Goal: Information Seeking & Learning: Compare options

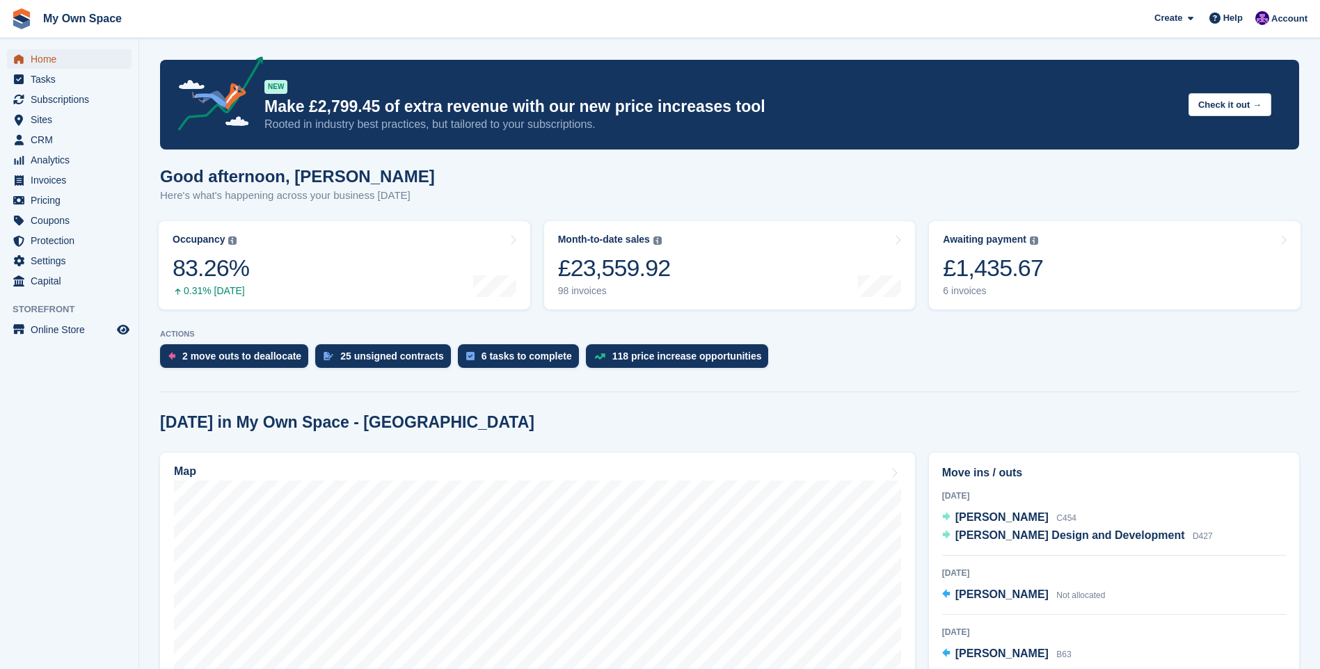
click at [57, 63] on span "Home" at bounding box center [73, 58] width 84 height 19
click at [54, 98] on span "Subscriptions" at bounding box center [73, 99] width 84 height 19
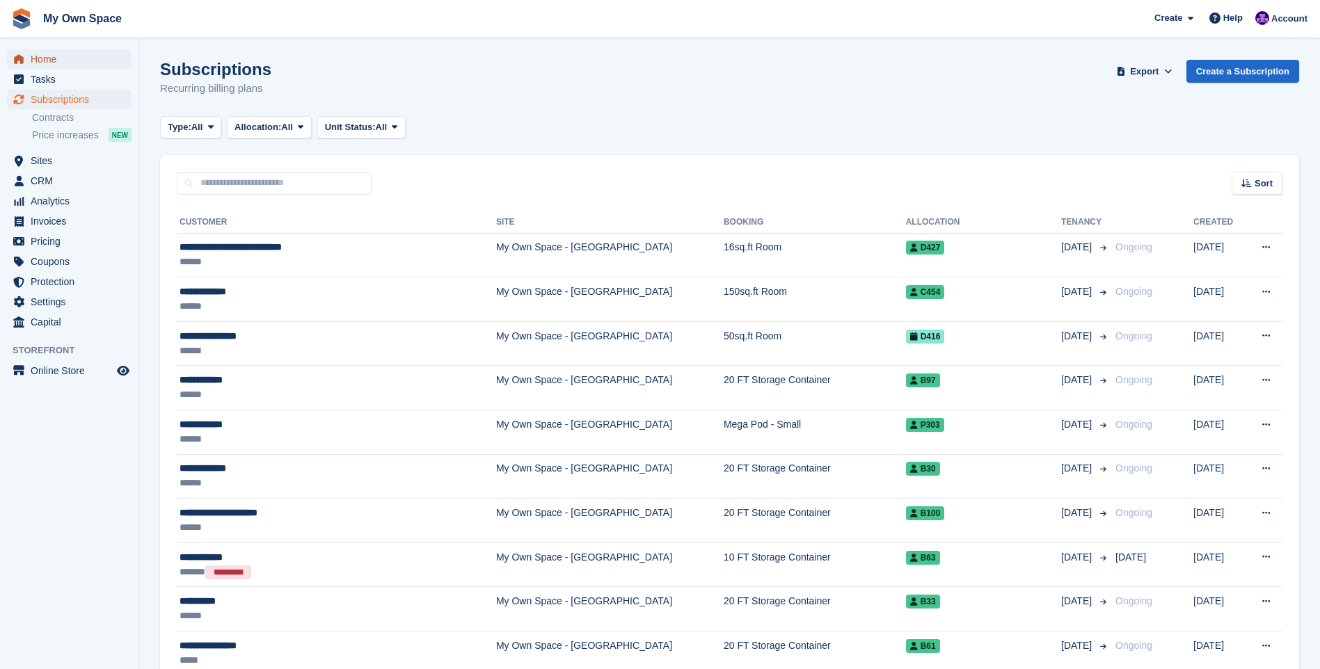
click at [61, 54] on span "Home" at bounding box center [73, 58] width 84 height 19
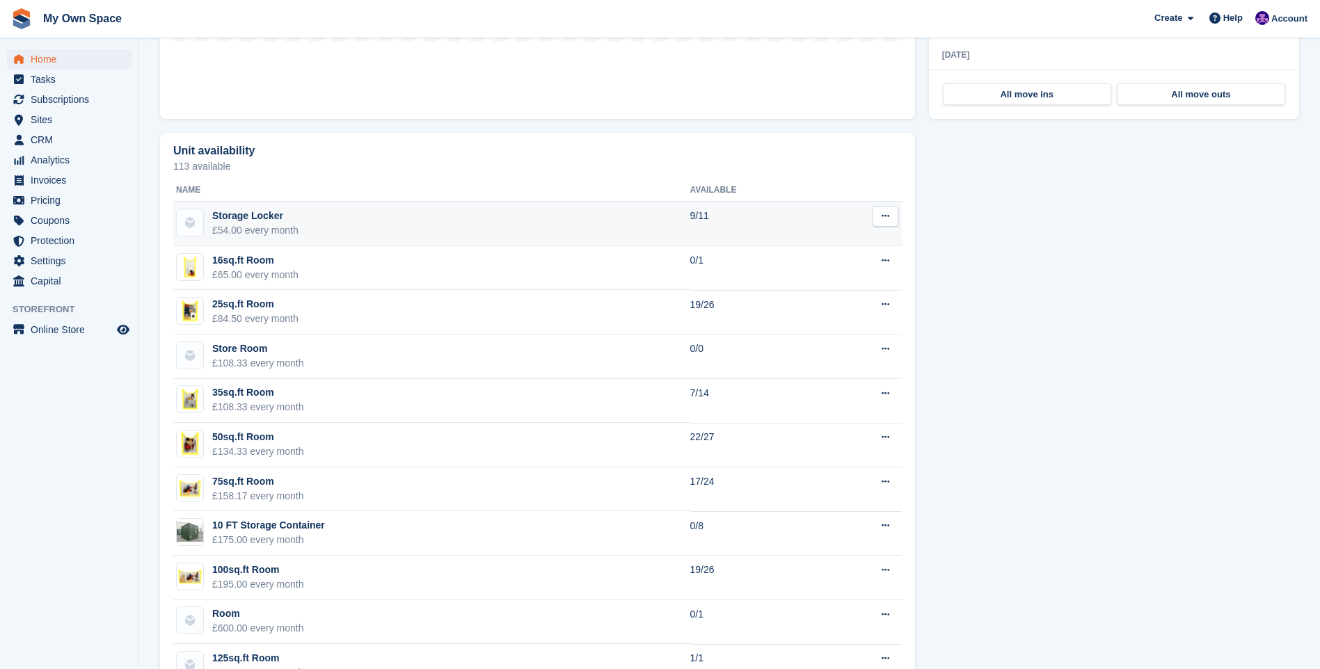
scroll to position [766, 0]
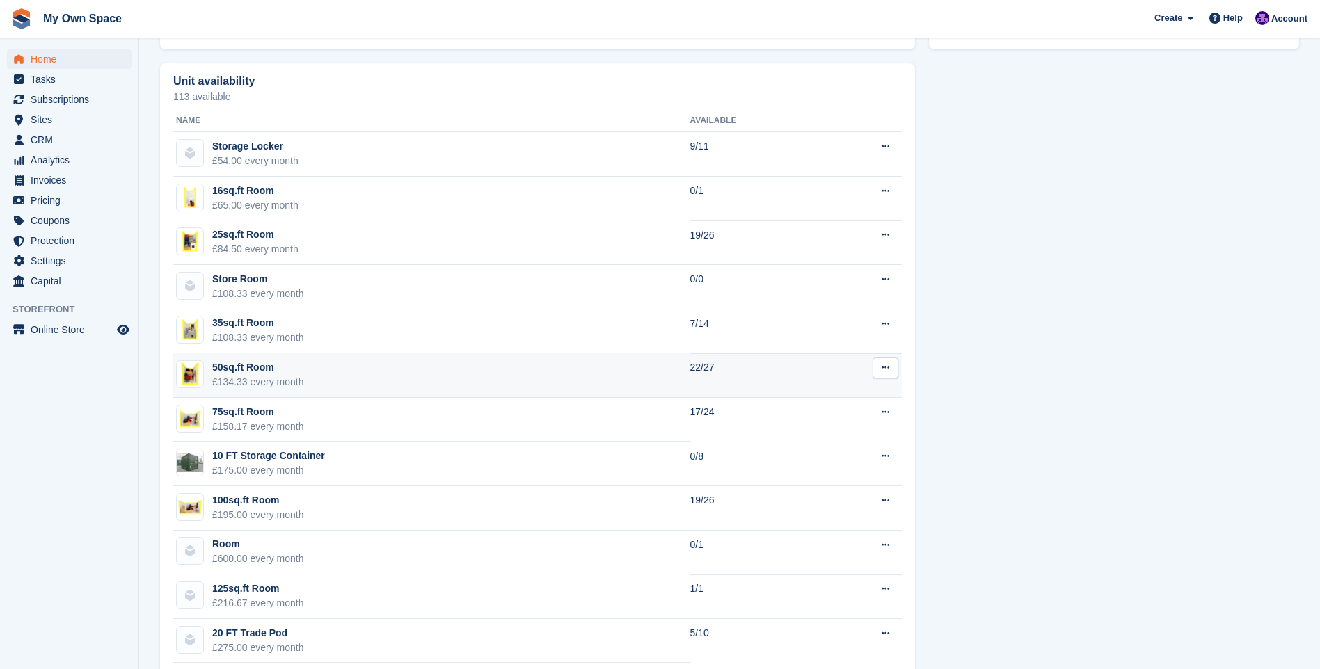
click at [353, 360] on td "50sq.ft Room £134.33 every month" at bounding box center [431, 376] width 517 height 45
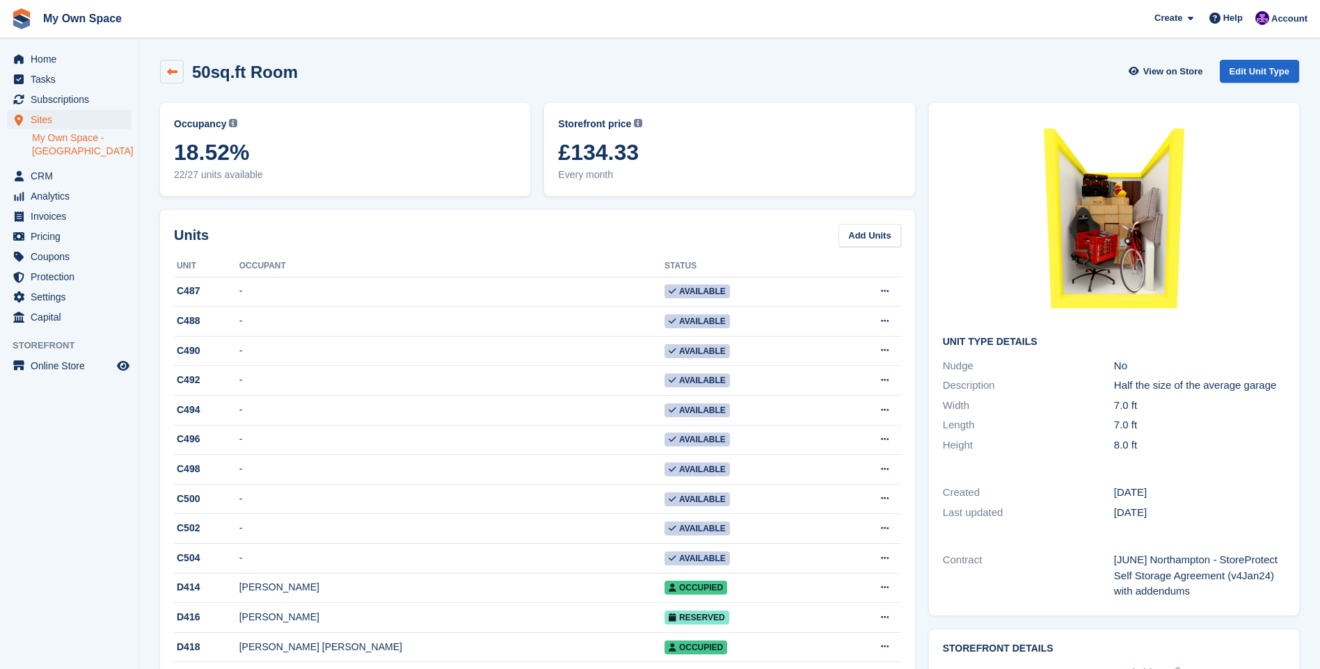
click at [164, 65] on link at bounding box center [172, 72] width 24 height 24
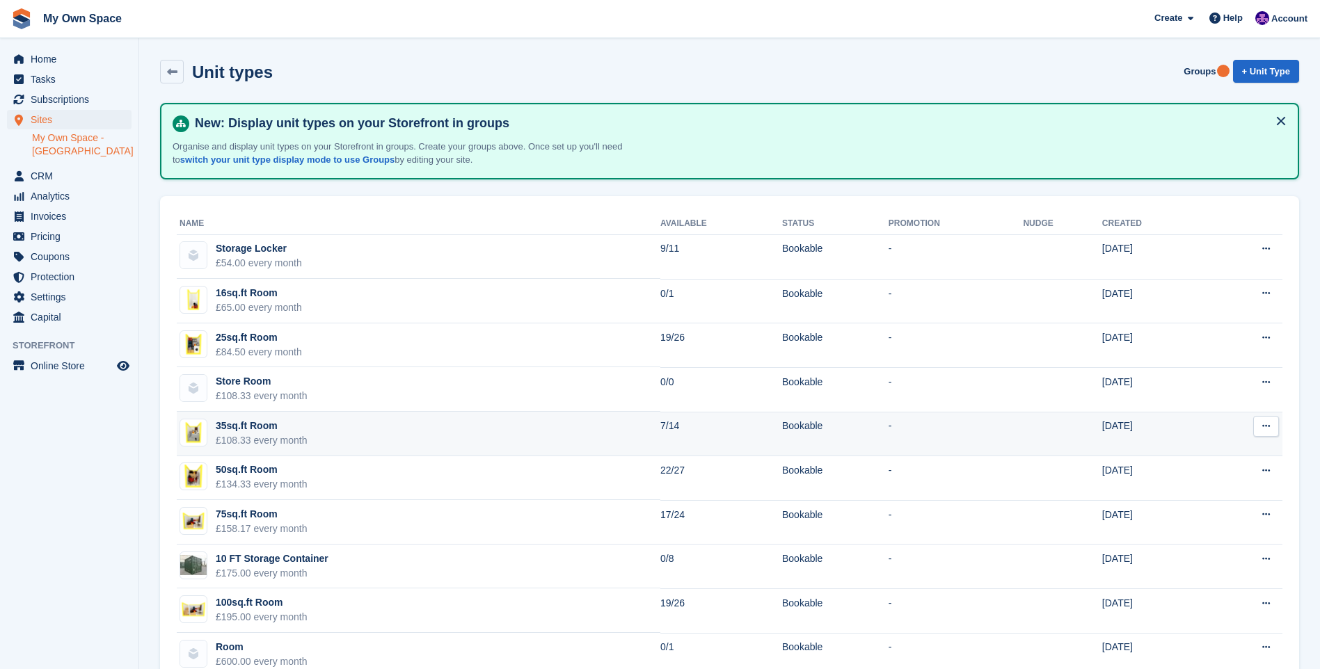
click at [239, 424] on div "35sq.ft Room" at bounding box center [262, 426] width 92 height 15
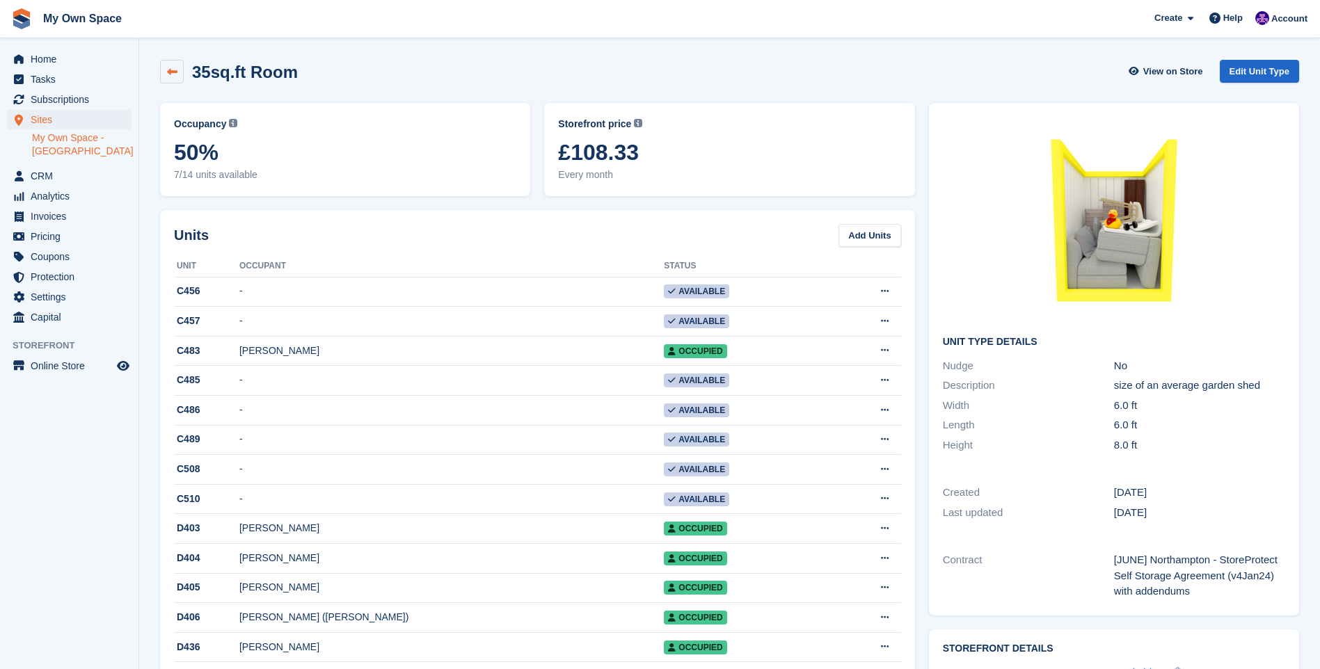
click at [168, 67] on icon at bounding box center [172, 72] width 10 height 10
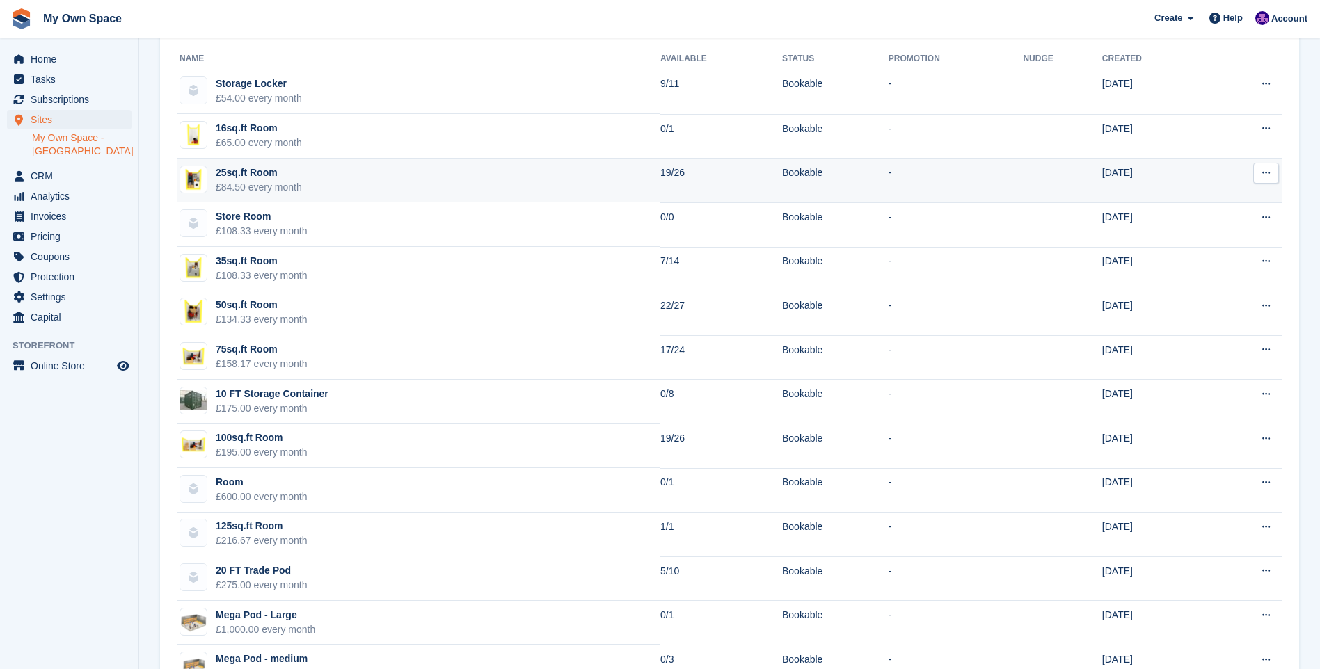
scroll to position [209, 0]
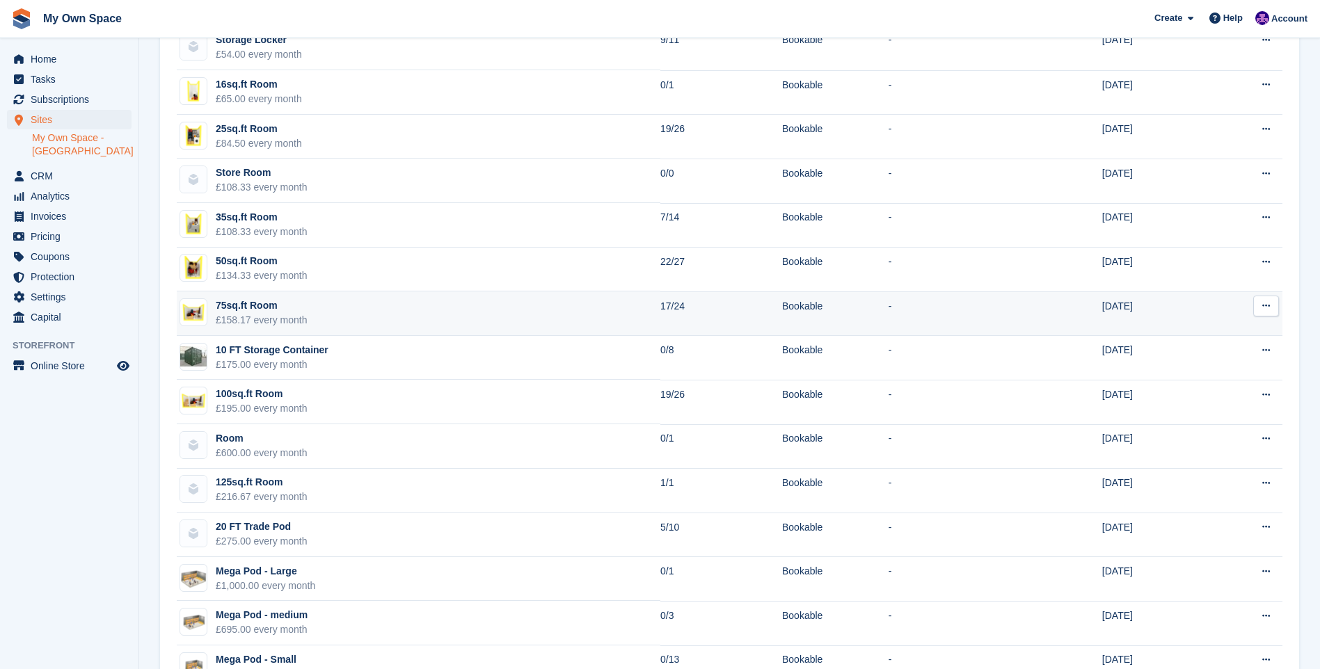
click at [241, 300] on div "75sq.ft Room" at bounding box center [262, 306] width 92 height 15
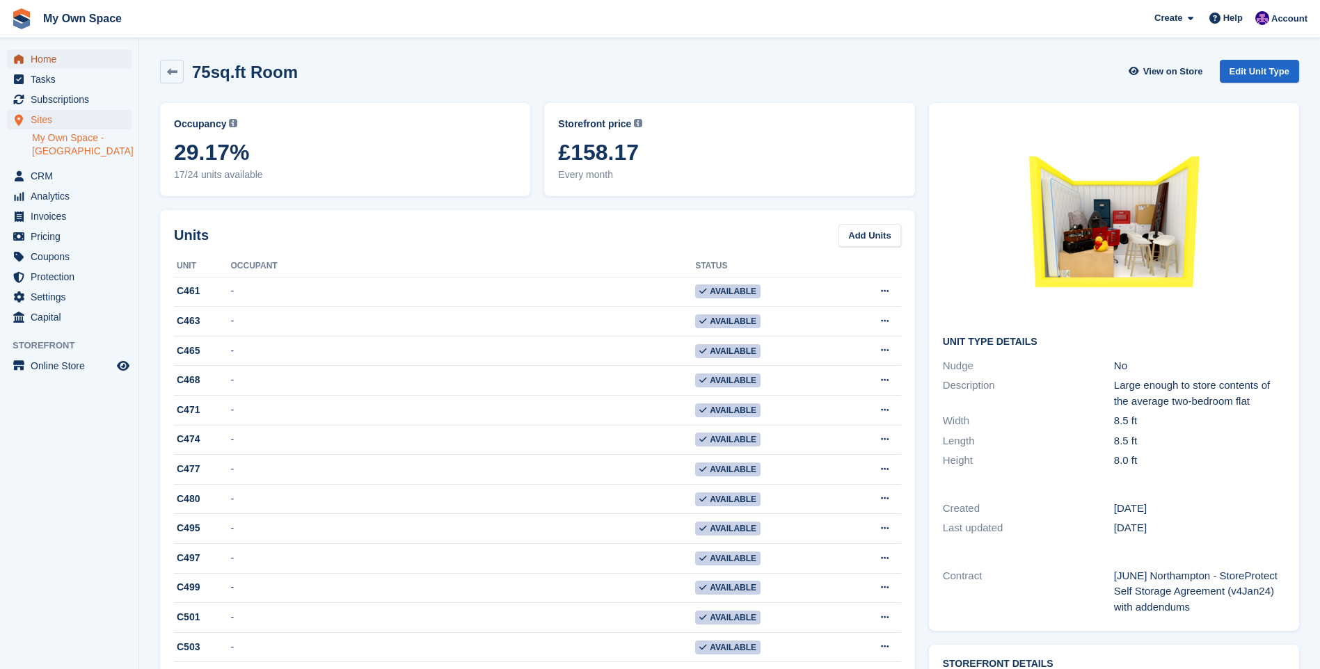
click at [58, 58] on span "Home" at bounding box center [73, 58] width 84 height 19
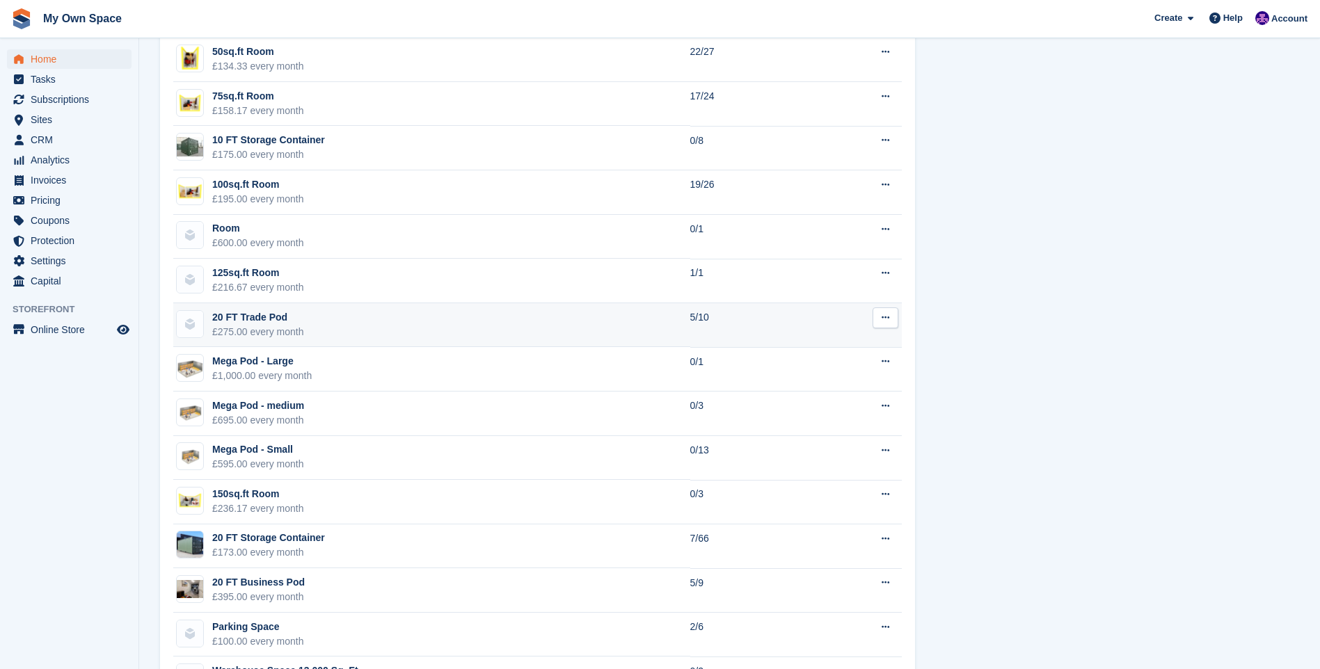
scroll to position [1145, 0]
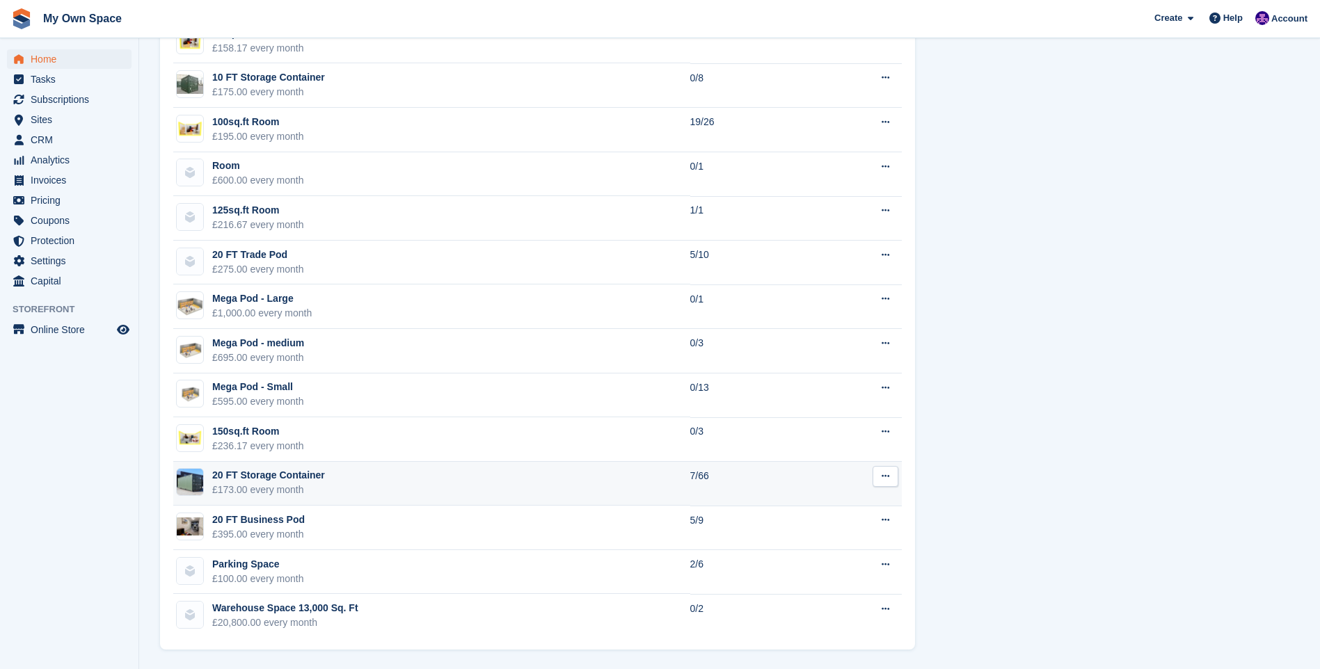
click at [276, 486] on div "£173.00 every month" at bounding box center [268, 490] width 113 height 15
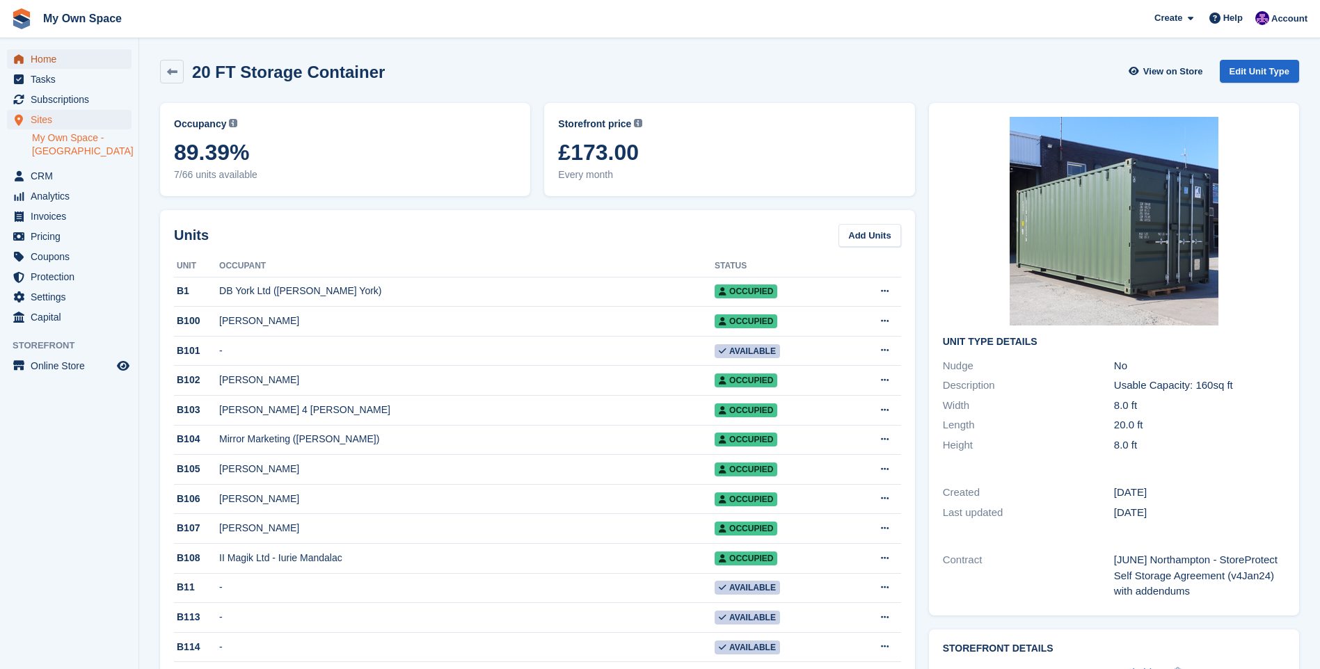
click at [63, 53] on span "Home" at bounding box center [73, 58] width 84 height 19
